Goal: Use online tool/utility: Utilize a website feature to perform a specific function

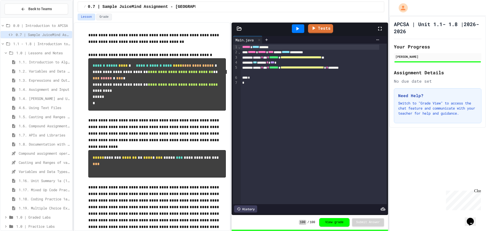
click at [44, 113] on div "1.5. Casting and Ranges of Values" at bounding box center [37, 116] width 72 height 7
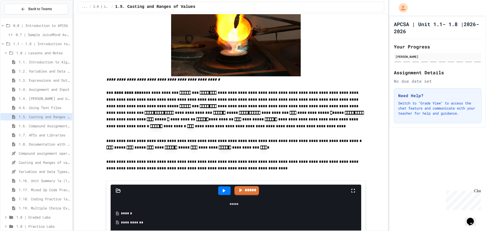
scroll to position [51, 0]
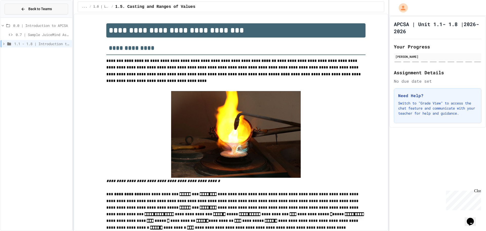
click at [31, 5] on button "Back to Teams" at bounding box center [37, 9] width 64 height 11
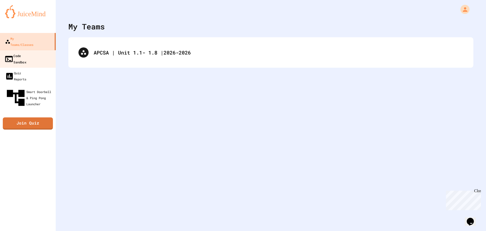
click at [26, 52] on div "Code Sandbox" at bounding box center [15, 58] width 22 height 12
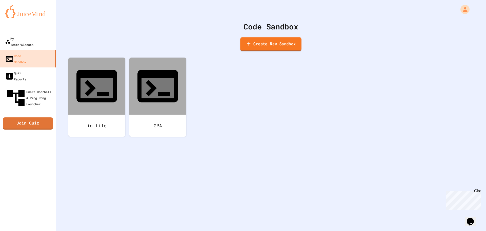
click at [273, 43] on link "Create New Sandbox" at bounding box center [270, 44] width 61 height 14
drag, startPoint x: 203, startPoint y: 61, endPoint x: 153, endPoint y: 67, distance: 49.9
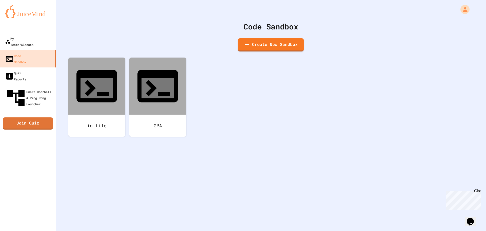
type input "**********"
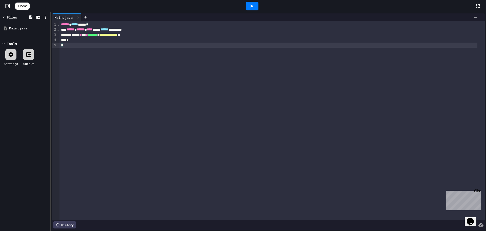
click at [82, 43] on div "*" at bounding box center [269, 45] width 418 height 5
drag, startPoint x: 77, startPoint y: 48, endPoint x: 35, endPoint y: 6, distance: 59.3
click at [35, 6] on div "**********" at bounding box center [243, 115] width 486 height 231
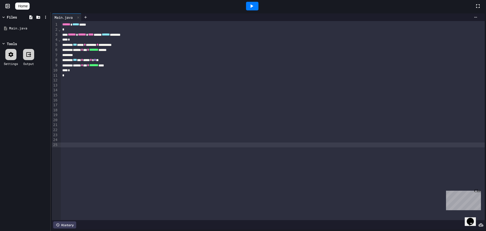
click at [252, 4] on icon at bounding box center [252, 6] width 6 height 6
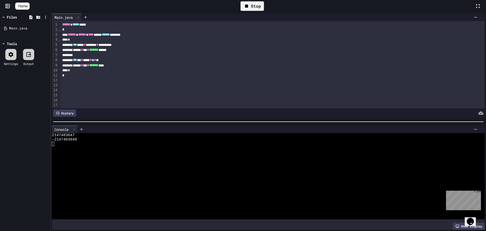
click at [257, 8] on div "Stop" at bounding box center [253, 6] width 24 height 10
